Goal: Transaction & Acquisition: Register for event/course

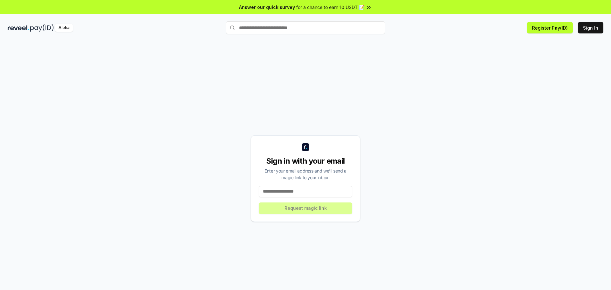
click at [301, 192] on input at bounding box center [306, 191] width 94 height 11
type input "**********"
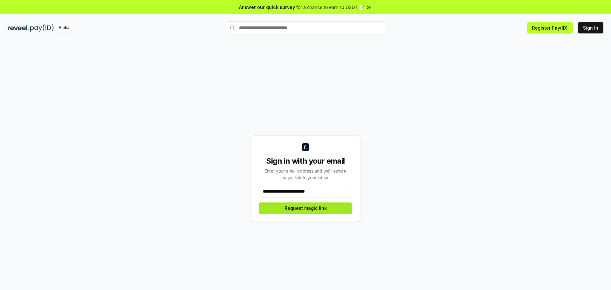
click at [302, 206] on button "Request magic link" at bounding box center [306, 207] width 94 height 11
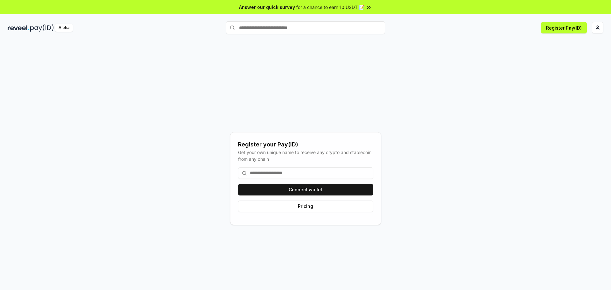
click at [281, 172] on input at bounding box center [305, 172] width 135 height 11
click at [297, 190] on button "Connect wallet" at bounding box center [305, 189] width 135 height 11
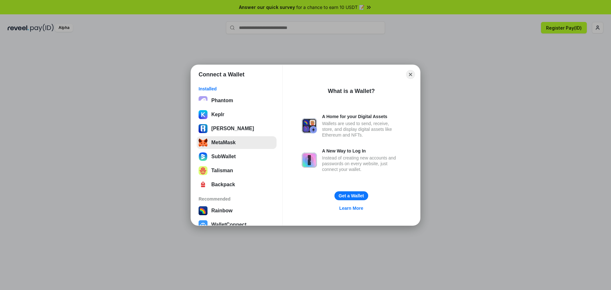
click at [229, 140] on button "MetaMask" at bounding box center [237, 142] width 80 height 13
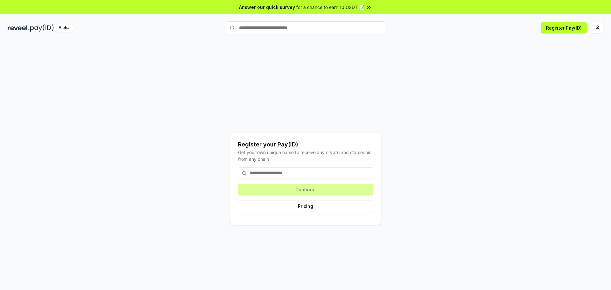
click at [312, 191] on div "Continue Pricing" at bounding box center [305, 189] width 135 height 55
click at [301, 176] on input at bounding box center [305, 172] width 135 height 11
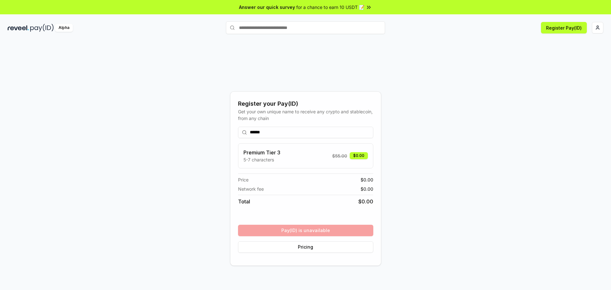
click at [305, 153] on div "Premium Tier 3 5-7 characters $ 55.00 $0.00" at bounding box center [305, 156] width 124 height 14
click at [281, 128] on input "******" at bounding box center [305, 132] width 135 height 11
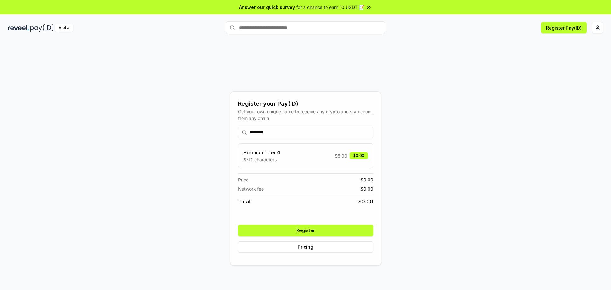
type input "********"
click at [319, 231] on button "Register" at bounding box center [305, 230] width 135 height 11
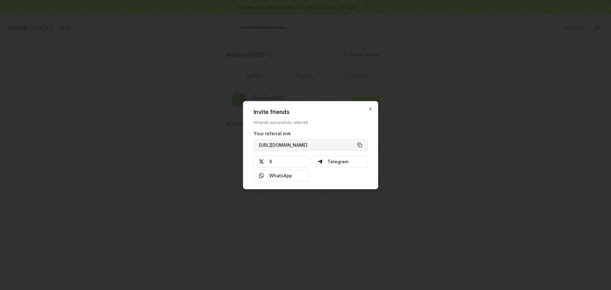
click at [358, 146] on button "[URL][DOMAIN_NAME]" at bounding box center [310, 144] width 114 height 11
click at [369, 109] on icon "button" at bounding box center [370, 108] width 5 height 5
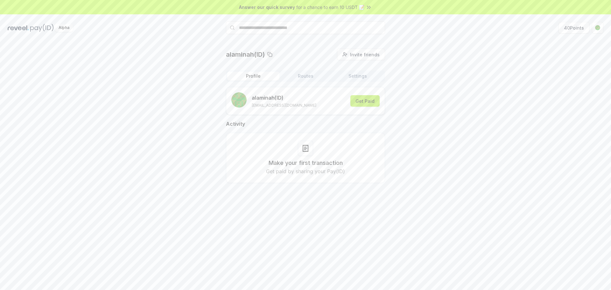
click at [363, 103] on button "Get Paid" at bounding box center [364, 100] width 29 height 11
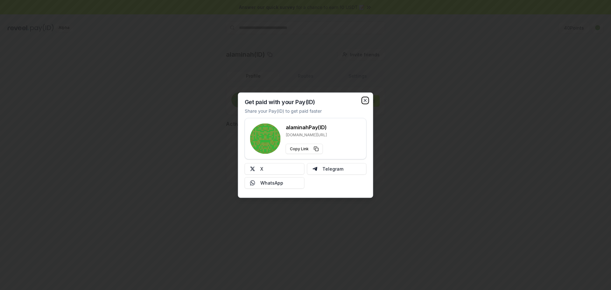
click at [367, 100] on icon "button" at bounding box center [365, 100] width 5 height 5
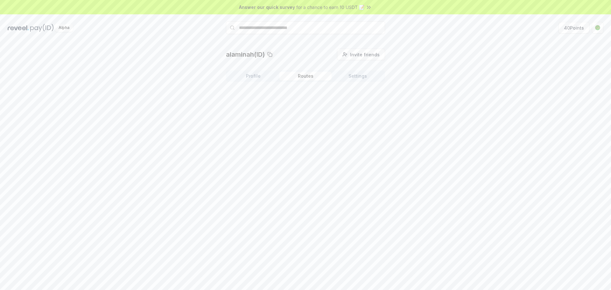
click at [312, 78] on button "Routes" at bounding box center [305, 76] width 52 height 9
click at [348, 77] on button "Settings" at bounding box center [357, 76] width 52 height 9
click at [255, 83] on div "Profile Routes Settings Default Wallet Edit 0x621E3f70F39f53930C35cf8478aCF72C2…" at bounding box center [305, 97] width 159 height 54
click at [257, 78] on button "Profile" at bounding box center [253, 76] width 52 height 9
click at [365, 55] on span "Invite friends" at bounding box center [365, 54] width 30 height 7
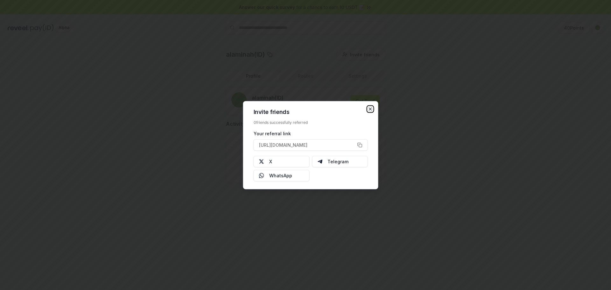
click at [369, 107] on icon "button" at bounding box center [370, 108] width 5 height 5
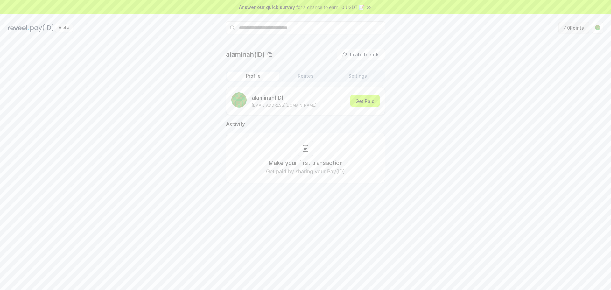
click at [567, 26] on button "40 Points" at bounding box center [573, 27] width 31 height 11
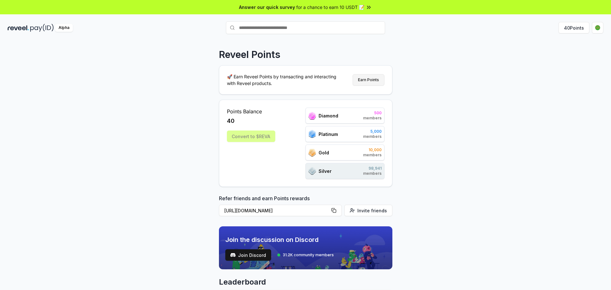
click at [370, 83] on button "Earn Points" at bounding box center [368, 79] width 32 height 11
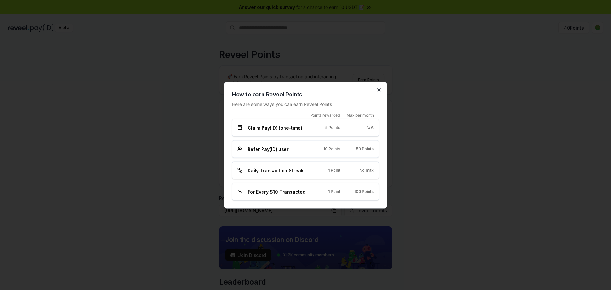
click at [378, 89] on icon "button" at bounding box center [378, 89] width 5 height 5
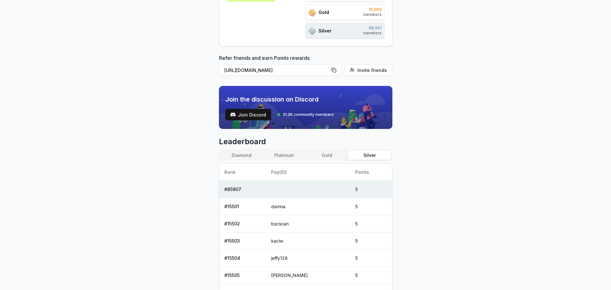
scroll to position [111, 0]
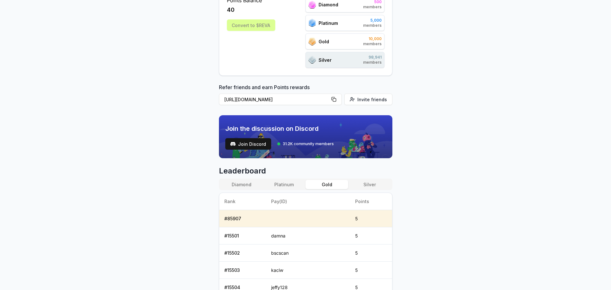
click at [333, 185] on button "Gold" at bounding box center [326, 184] width 43 height 9
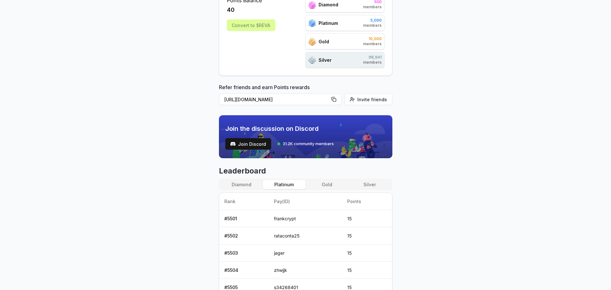
click at [280, 185] on button "Platinum" at bounding box center [284, 184] width 43 height 9
click at [243, 183] on button "Diamond" at bounding box center [241, 184] width 43 height 9
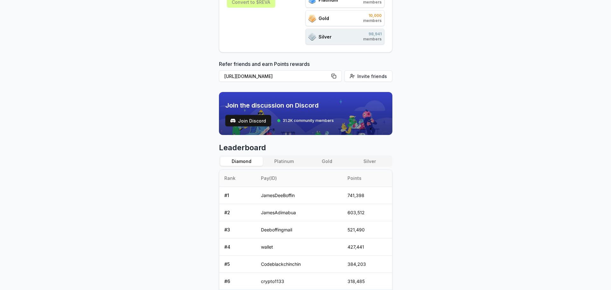
scroll to position [196, 0]
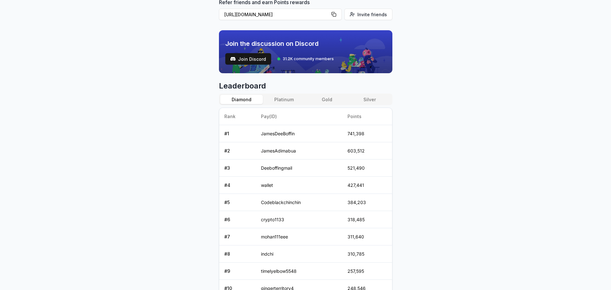
click at [378, 101] on button "Silver" at bounding box center [369, 99] width 43 height 9
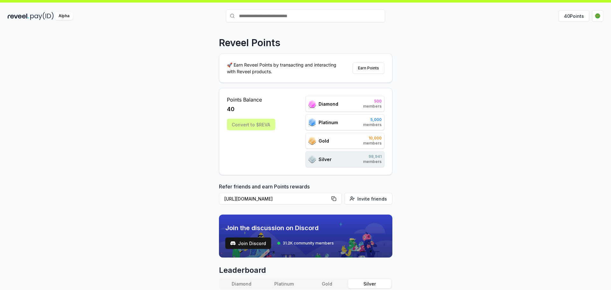
scroll to position [0, 0]
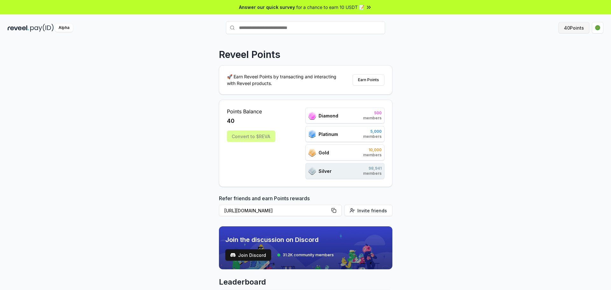
click at [570, 27] on button "40 Points" at bounding box center [573, 27] width 31 height 11
click at [339, 212] on button "[URL][DOMAIN_NAME]" at bounding box center [280, 209] width 123 height 11
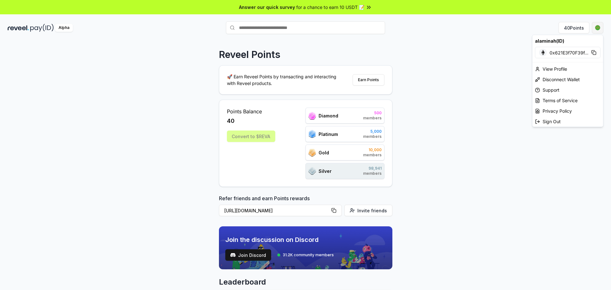
click at [592, 26] on html "Answer our quick survey for a chance to earn 10 USDT 📝 Alpha 40 Points Reveel P…" at bounding box center [305, 145] width 611 height 290
click at [552, 72] on div "View Profile" at bounding box center [567, 69] width 71 height 10
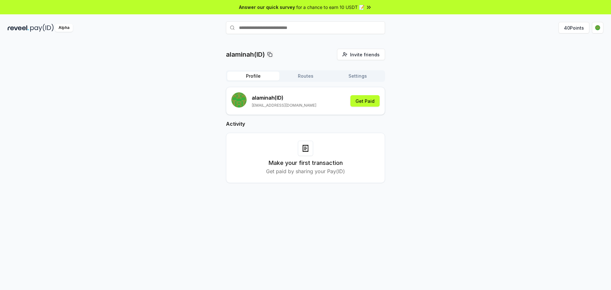
click at [304, 74] on button "Routes" at bounding box center [305, 76] width 52 height 9
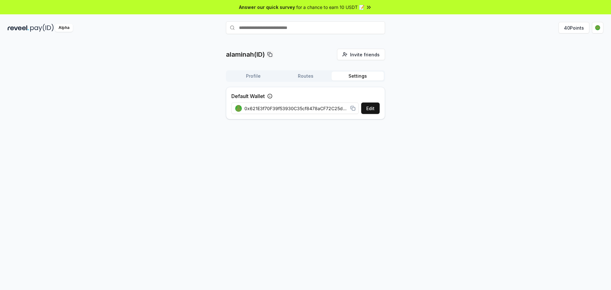
click at [361, 76] on button "Settings" at bounding box center [357, 76] width 52 height 9
click at [367, 108] on button "Edit" at bounding box center [370, 107] width 18 height 11
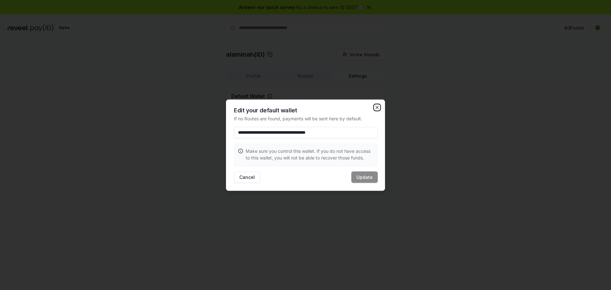
click at [375, 106] on icon "button" at bounding box center [376, 107] width 5 height 5
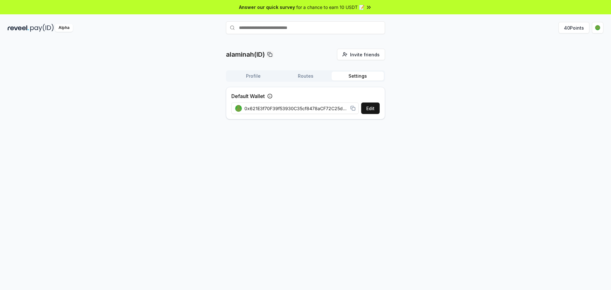
click at [437, 64] on div "alaminah(ID) Invite friends Invite Profile Routes Settings Default Wallet Edit …" at bounding box center [305, 87] width 595 height 76
